Goal: Navigation & Orientation: Understand site structure

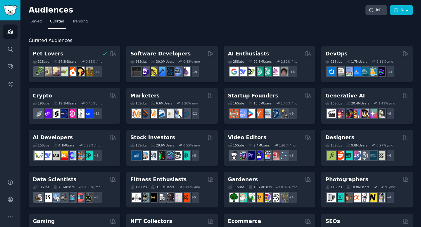
click at [153, 24] on nav "Saved Curated Trending" at bounding box center [221, 23] width 384 height 12
click at [34, 23] on span "Saved" at bounding box center [36, 21] width 11 height 5
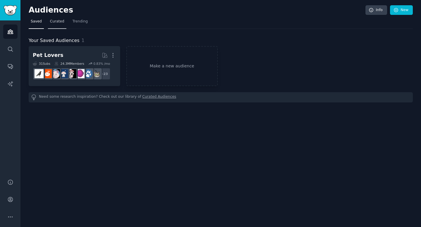
click at [59, 23] on span "Curated" at bounding box center [57, 21] width 14 height 5
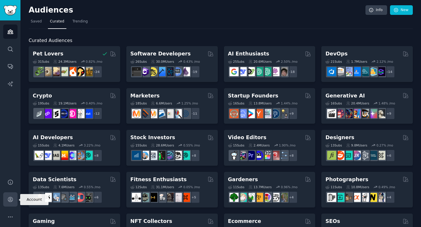
click at [8, 200] on icon "Sidebar" at bounding box center [10, 199] width 5 height 5
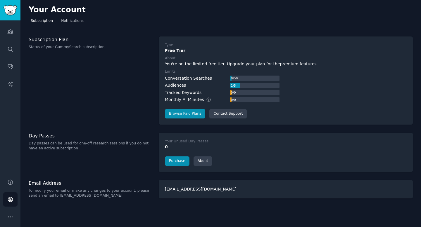
click at [76, 21] on span "Notifications" at bounding box center [72, 20] width 22 height 5
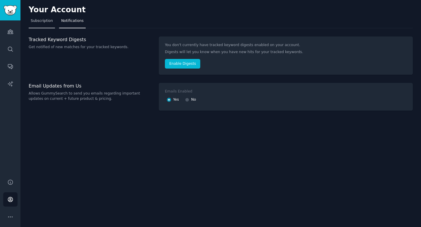
click at [46, 21] on span "Subscription" at bounding box center [42, 20] width 22 height 5
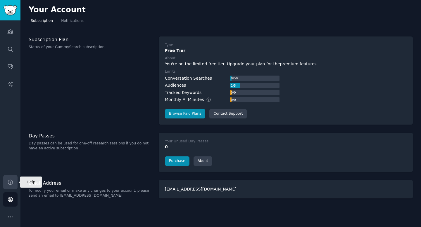
click at [9, 179] on icon "Sidebar" at bounding box center [10, 182] width 6 height 6
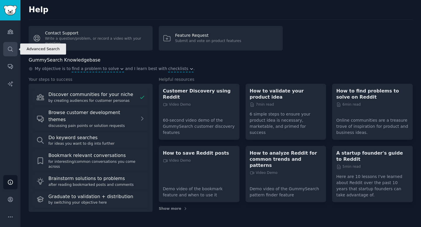
click at [11, 48] on icon "Sidebar" at bounding box center [10, 49] width 6 height 6
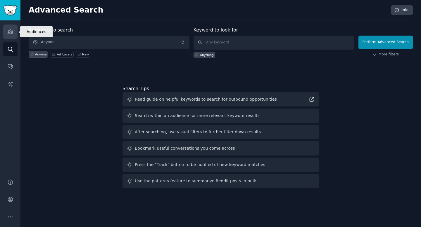
click at [11, 33] on icon "Sidebar" at bounding box center [10, 32] width 6 height 6
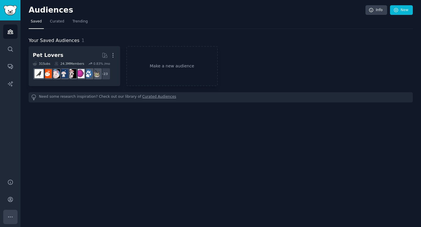
click at [7, 215] on button "More" at bounding box center [10, 217] width 14 height 14
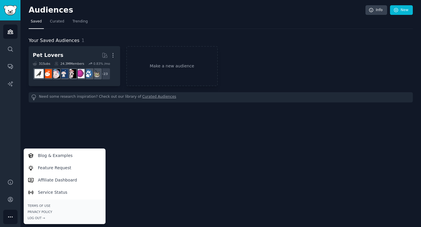
click at [14, 157] on div "Audiences Search Conversations AI Reports" at bounding box center [10, 96] width 20 height 152
